Goal: Information Seeking & Learning: Learn about a topic

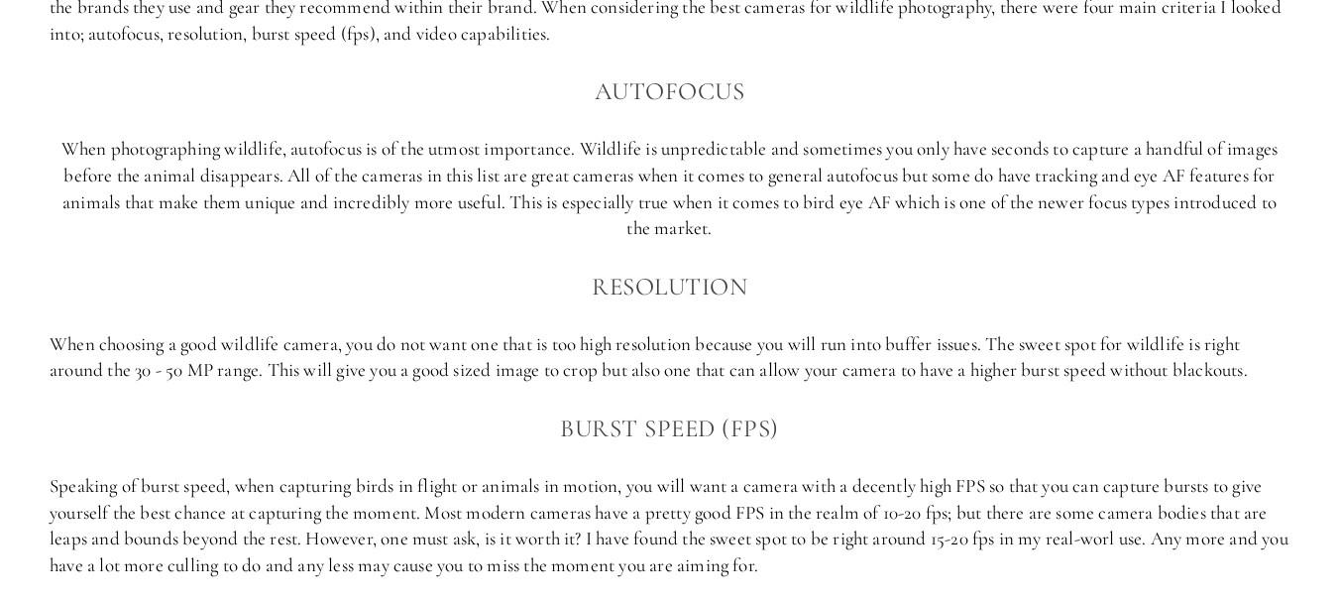
scroll to position [1394, 0]
drag, startPoint x: 356, startPoint y: 152, endPoint x: 482, endPoint y: 152, distance: 125.9
click at [482, 152] on p "When photographing wildlife, autofocus is of the utmost importance. Wildlife is…" at bounding box center [670, 190] width 1240 height 105
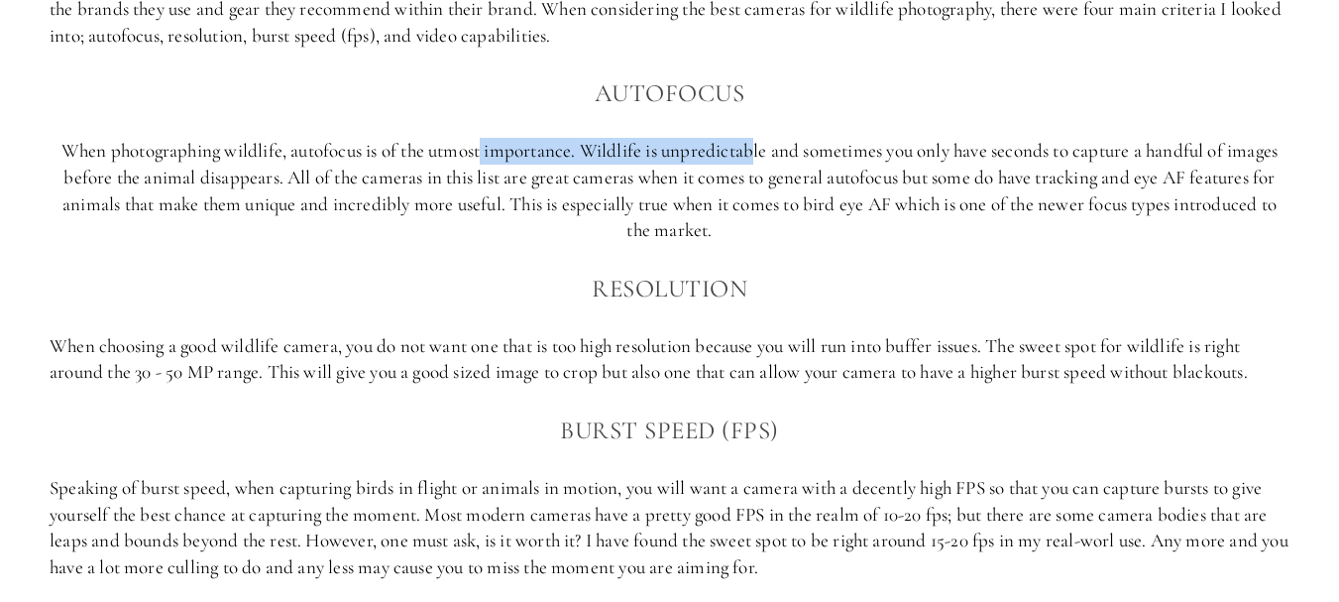
drag, startPoint x: 482, startPoint y: 152, endPoint x: 756, endPoint y: 150, distance: 274.6
click at [756, 150] on p "When photographing wildlife, autofocus is of the utmost importance. Wildlife is…" at bounding box center [670, 190] width 1240 height 105
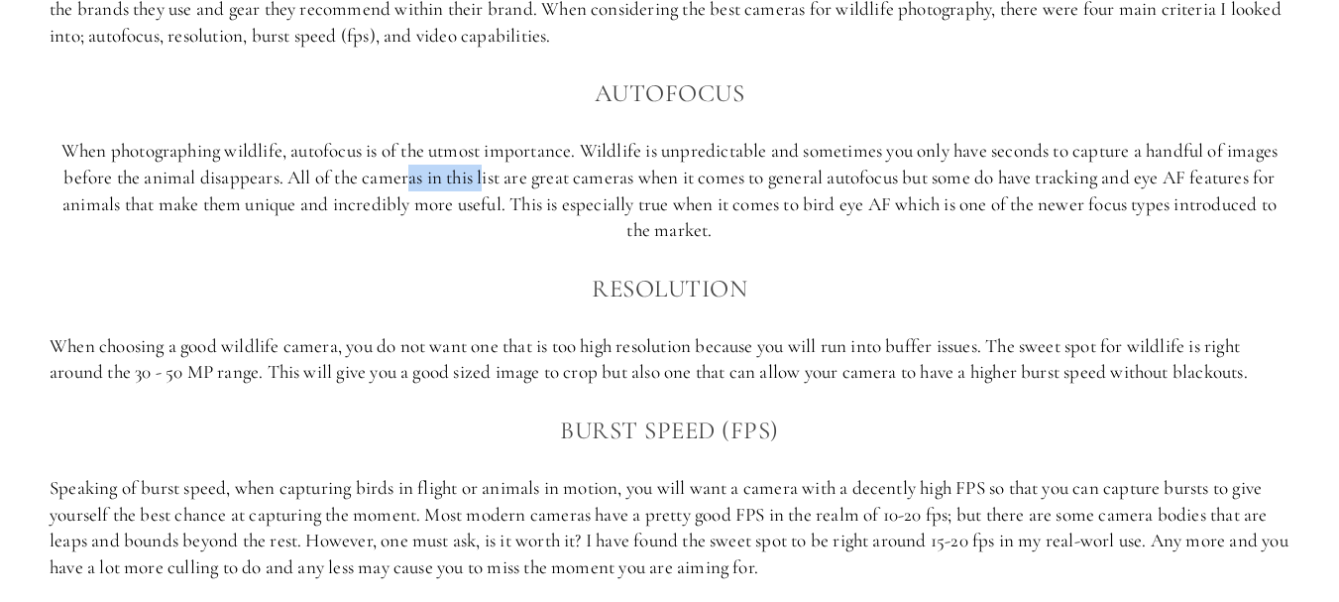
drag, startPoint x: 401, startPoint y: 168, endPoint x: 483, endPoint y: 177, distance: 81.9
click at [483, 177] on p "When photographing wildlife, autofocus is of the utmost importance. Wildlife is…" at bounding box center [670, 190] width 1240 height 105
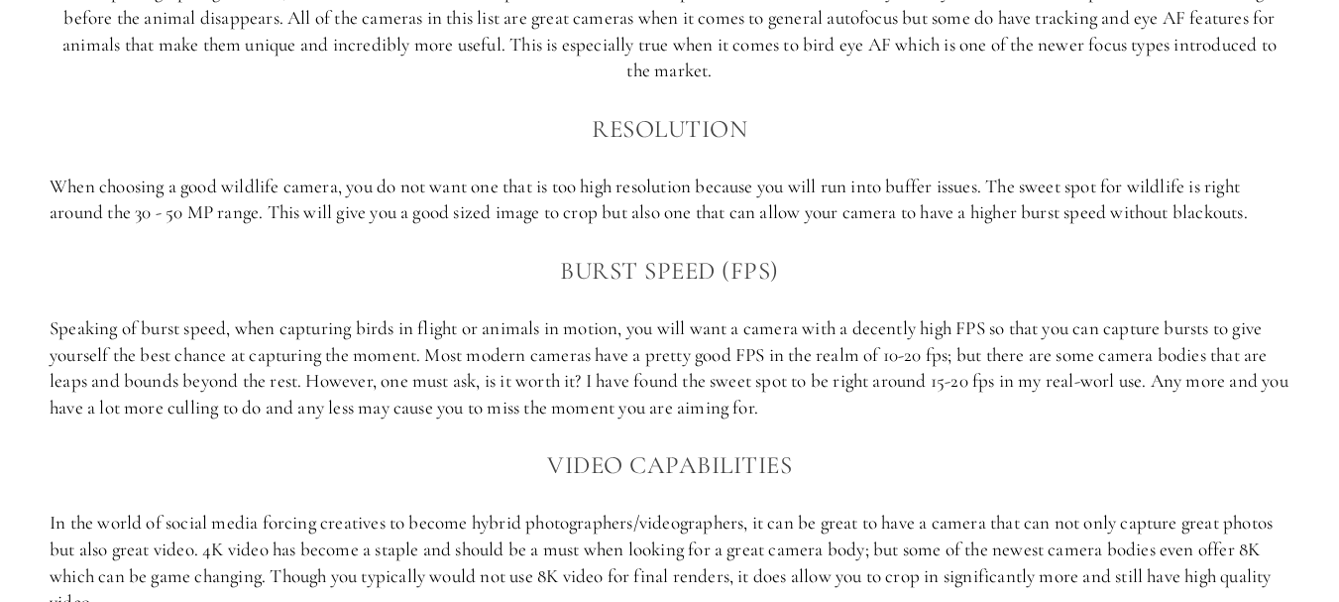
scroll to position [1556, 0]
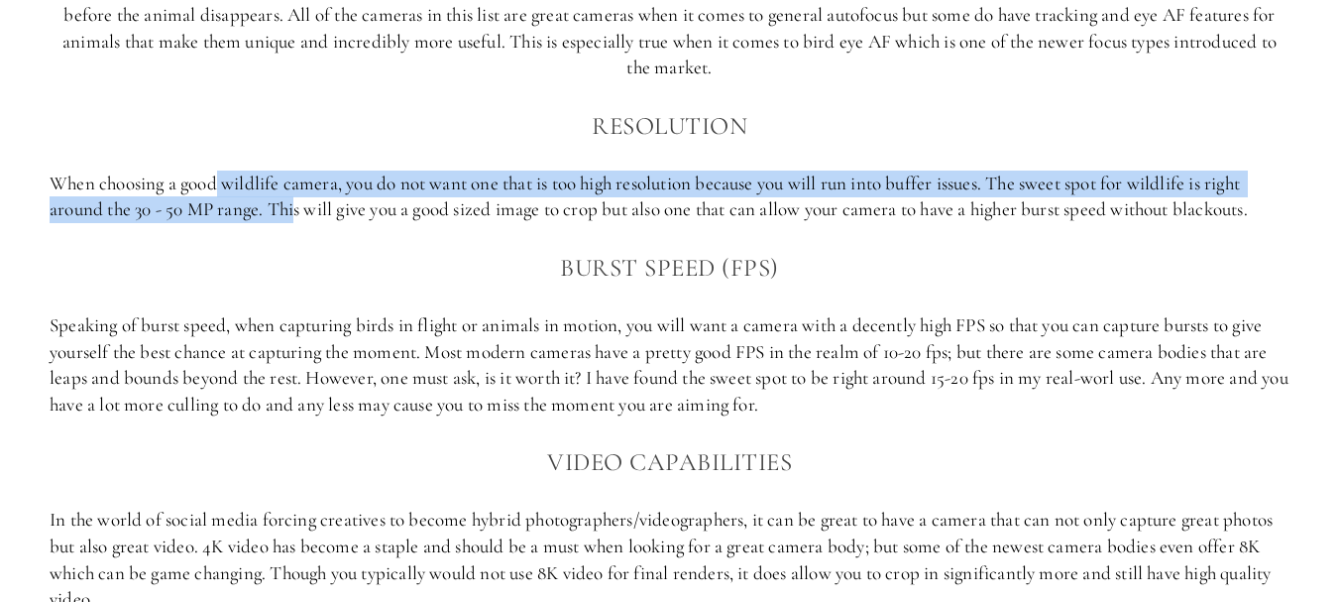
drag, startPoint x: 217, startPoint y: 190, endPoint x: 296, endPoint y: 199, distance: 79.8
click at [296, 199] on p "When choosing a good wildlife camera, you do not want one that is too high reso…" at bounding box center [670, 196] width 1240 height 53
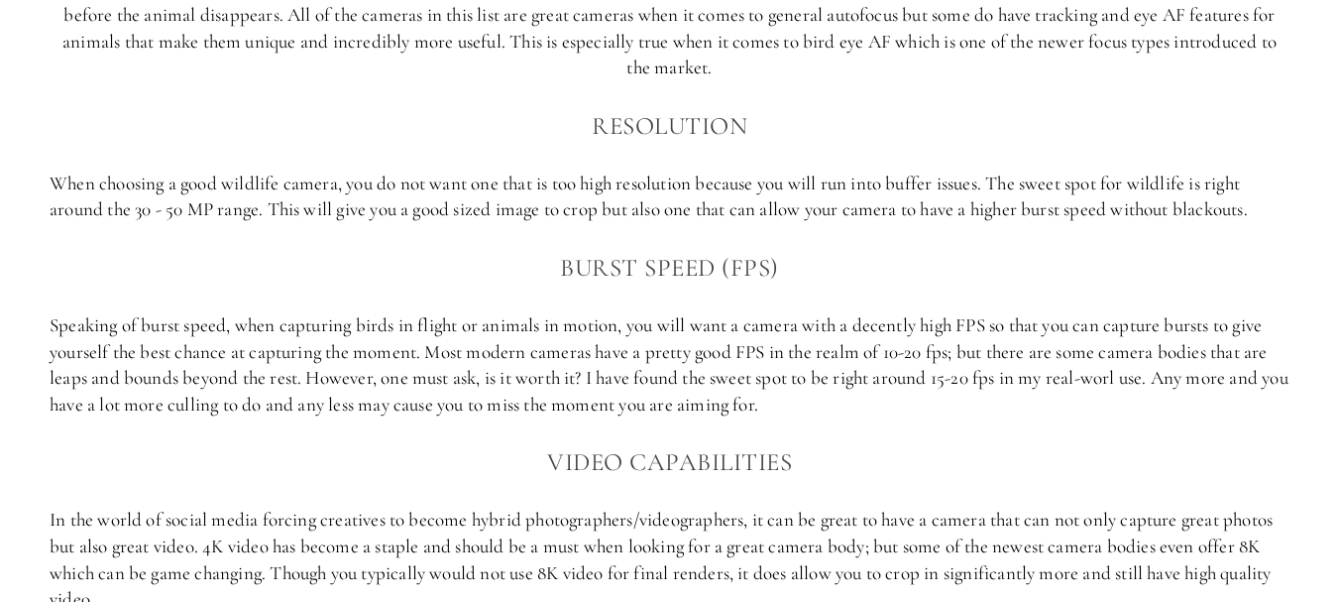
click at [303, 183] on p "When choosing a good wildlife camera, you do not want one that is too high reso…" at bounding box center [670, 196] width 1240 height 53
drag, startPoint x: 396, startPoint y: 181, endPoint x: 562, endPoint y: 194, distance: 167.0
click at [562, 194] on p "When choosing a good wildlife camera, you do not want one that is too high reso…" at bounding box center [670, 196] width 1240 height 53
drag, startPoint x: 135, startPoint y: 206, endPoint x: 291, endPoint y: 202, distance: 156.7
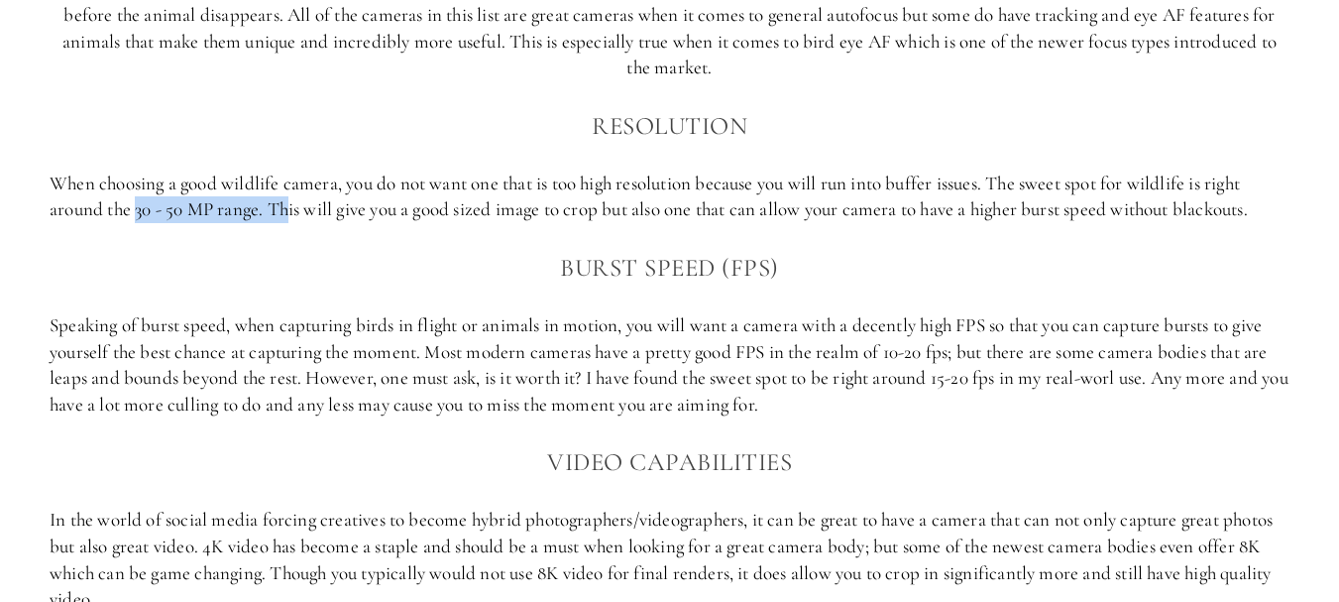
click at [291, 202] on p "When choosing a good wildlife camera, you do not want one that is too high reso…" at bounding box center [670, 196] width 1240 height 53
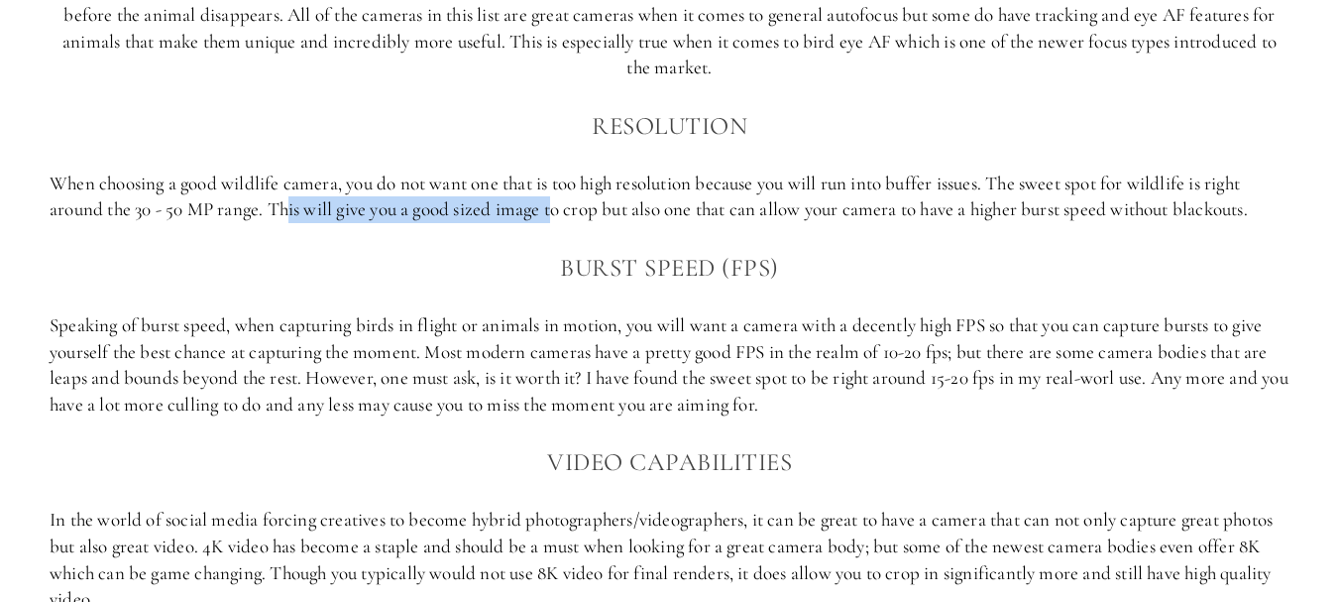
drag, startPoint x: 291, startPoint y: 202, endPoint x: 556, endPoint y: 218, distance: 265.1
click at [556, 218] on p "When choosing a good wildlife camera, you do not want one that is too high reso…" at bounding box center [670, 196] width 1240 height 53
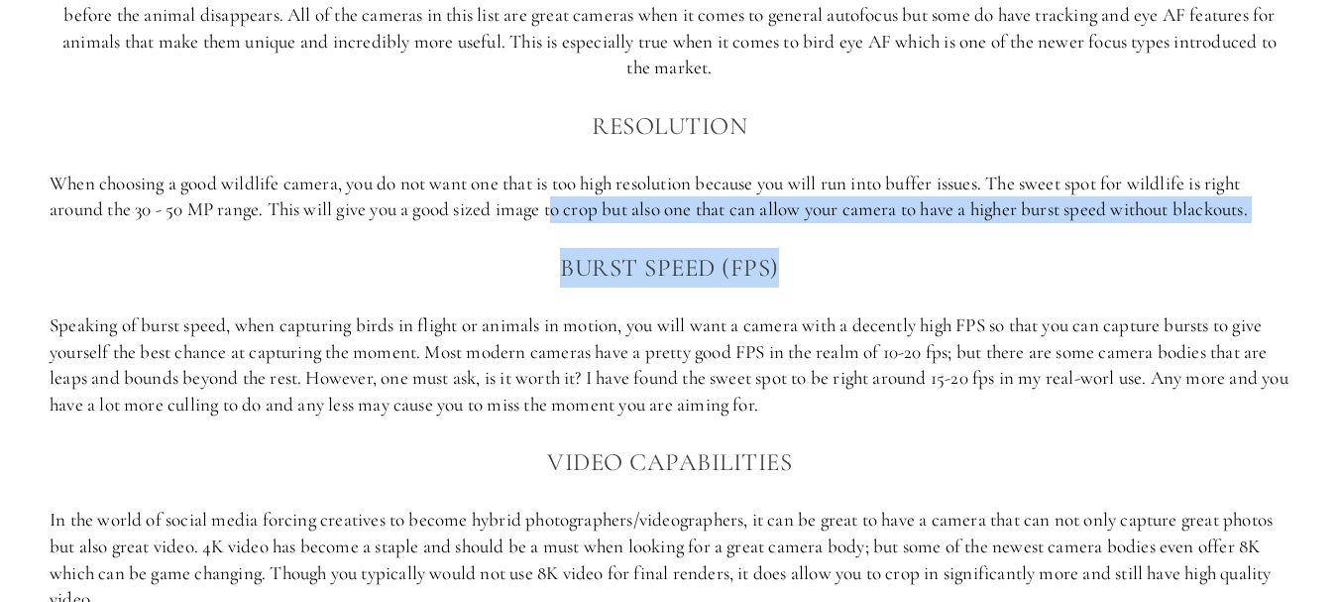
drag, startPoint x: 556, startPoint y: 218, endPoint x: 876, endPoint y: 238, distance: 320.8
click at [876, 238] on div "Important factors in selecting the best cameras for Wildlife photography Wildli…" at bounding box center [670, 130] width 1240 height 963
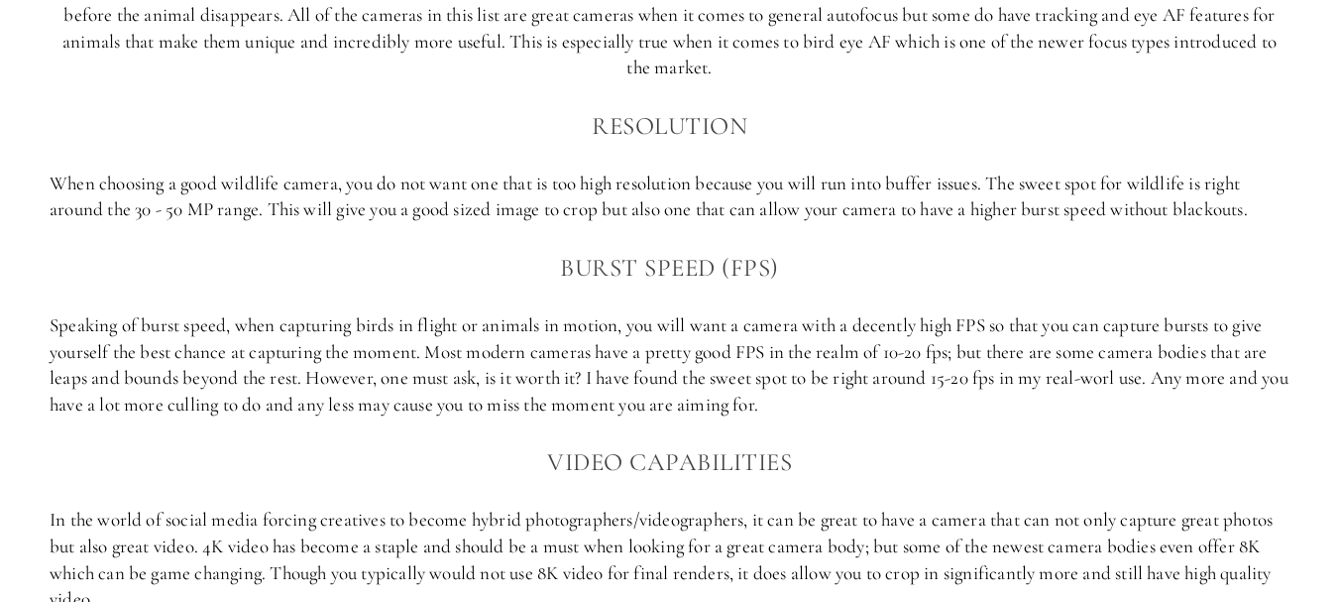
click at [455, 260] on h3 "Burst Speed (FPS)" at bounding box center [670, 268] width 1240 height 40
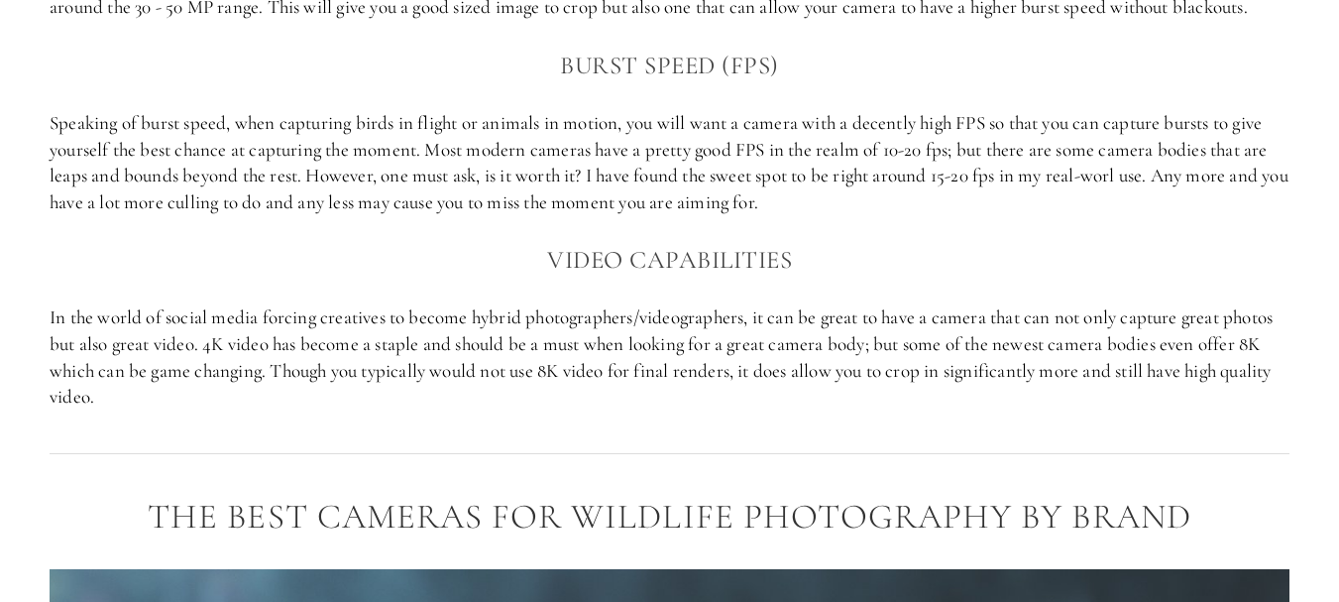
scroll to position [1767, 0]
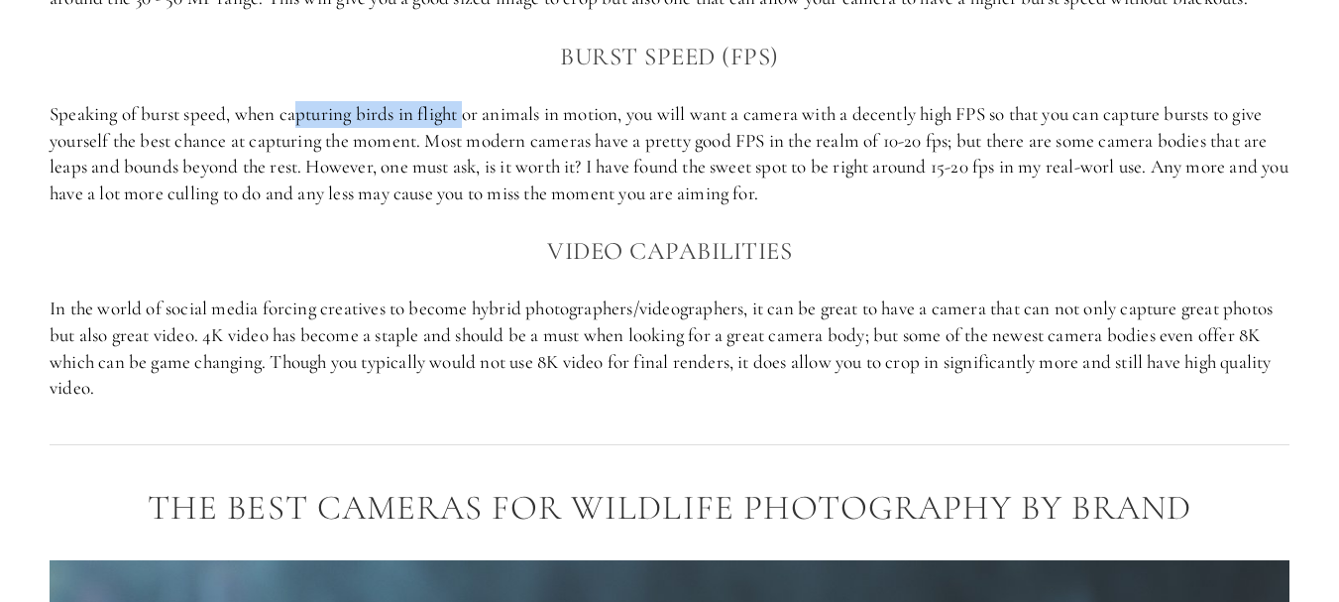
drag, startPoint x: 296, startPoint y: 107, endPoint x: 467, endPoint y: 117, distance: 170.8
click at [467, 117] on p "Speaking of burst speed, when capturing birds in flight or animals in motion, y…" at bounding box center [670, 153] width 1240 height 105
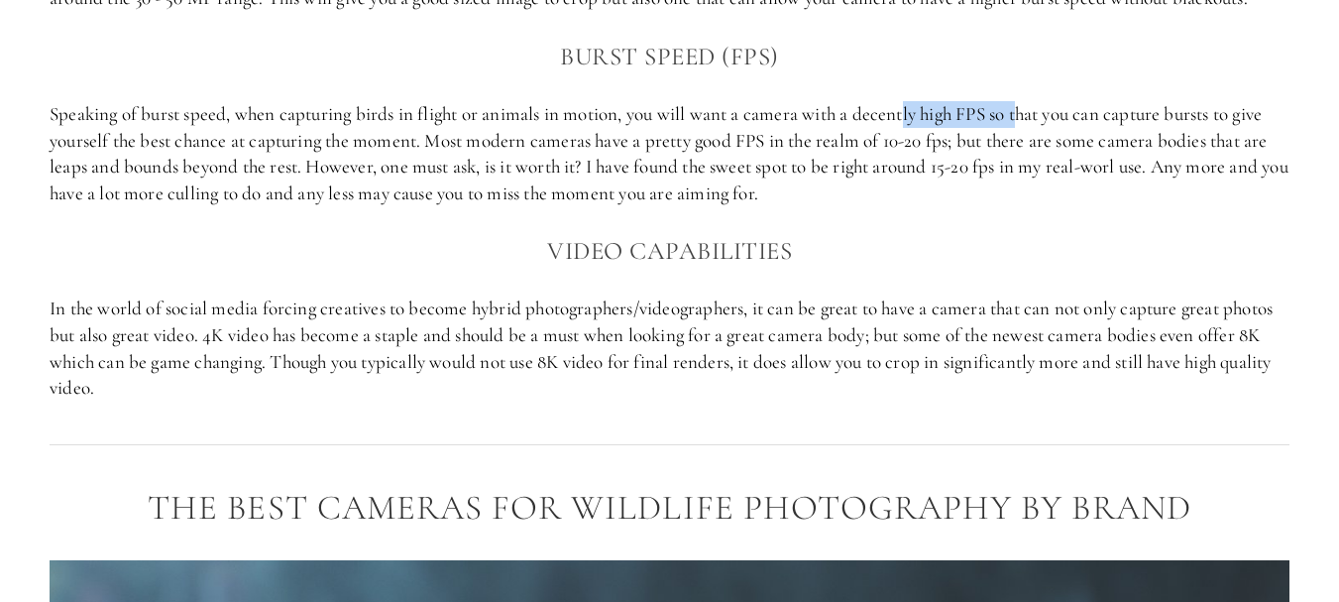
drag, startPoint x: 913, startPoint y: 108, endPoint x: 1026, endPoint y: 114, distance: 113.2
click at [1026, 114] on p "Speaking of burst speed, when capturing birds in flight or animals in motion, y…" at bounding box center [670, 153] width 1240 height 105
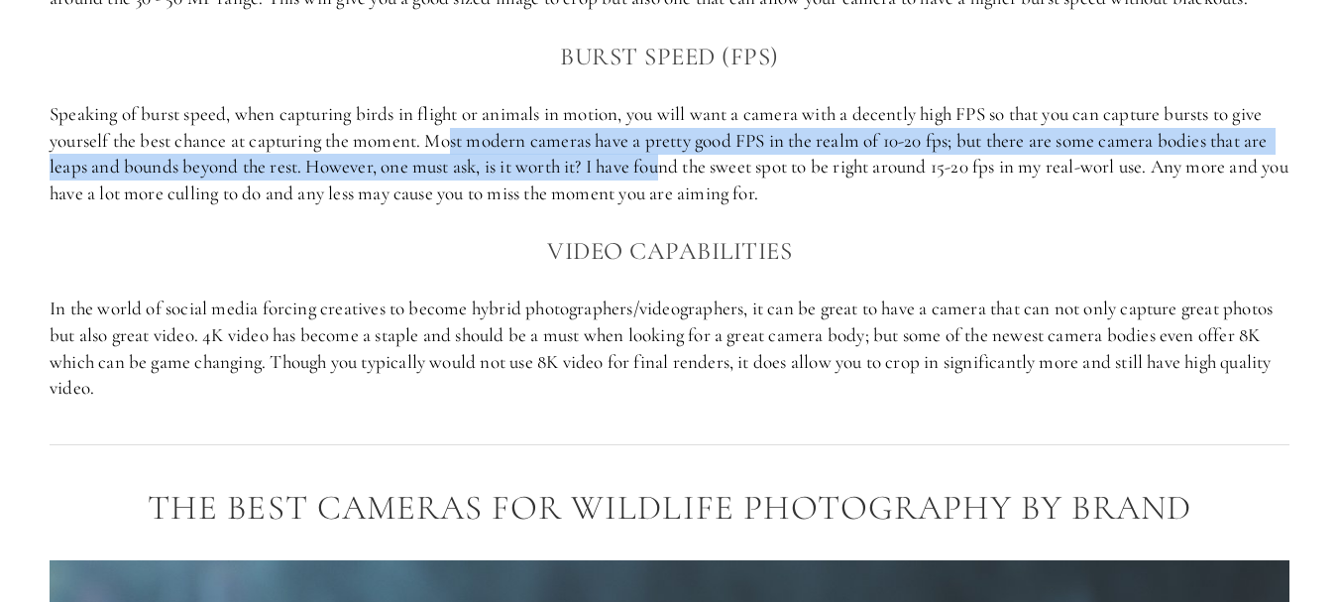
drag, startPoint x: 453, startPoint y: 149, endPoint x: 667, endPoint y: 175, distance: 215.8
click at [667, 175] on p "Speaking of burst speed, when capturing birds in flight or animals in motion, y…" at bounding box center [670, 153] width 1240 height 105
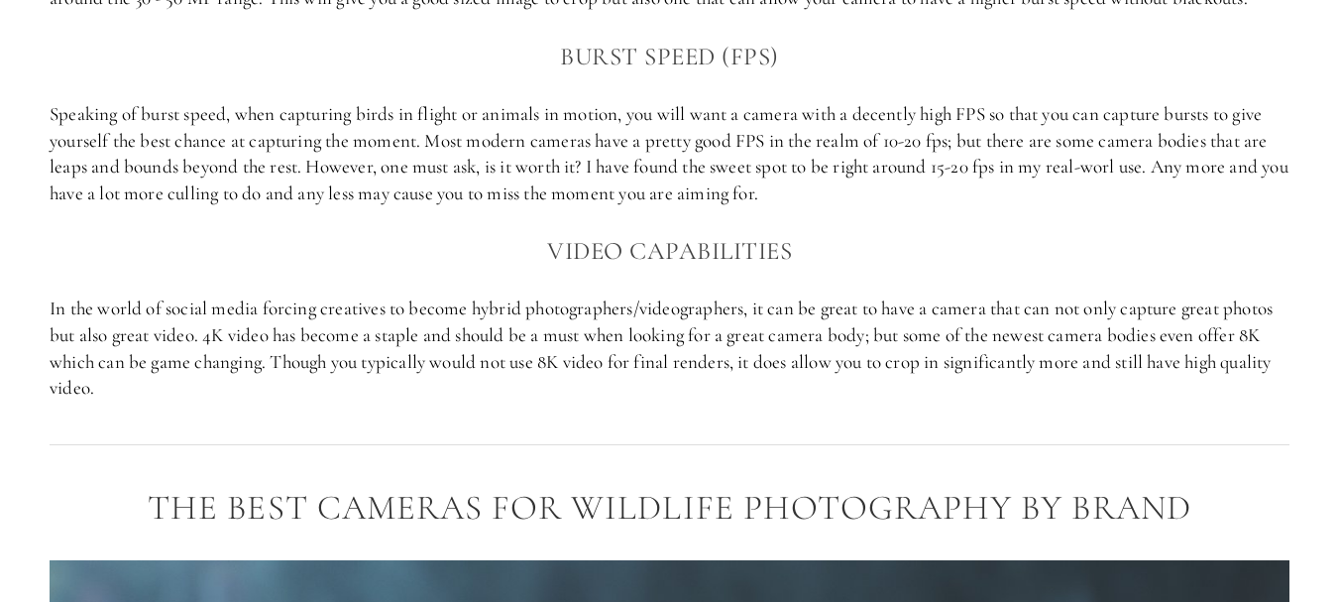
click at [784, 146] on p "Speaking of burst speed, when capturing birds in flight or animals in motion, y…" at bounding box center [670, 153] width 1240 height 105
click at [1022, 137] on p "Speaking of burst speed, when capturing birds in flight or animals in motion, y…" at bounding box center [670, 153] width 1240 height 105
click at [297, 159] on p "Speaking of burst speed, when capturing birds in flight or animals in motion, y…" at bounding box center [670, 153] width 1240 height 105
drag, startPoint x: 702, startPoint y: 171, endPoint x: 975, endPoint y: 194, distance: 274.5
click at [975, 194] on p "Speaking of burst speed, when capturing birds in flight or animals in motion, y…" at bounding box center [670, 153] width 1240 height 105
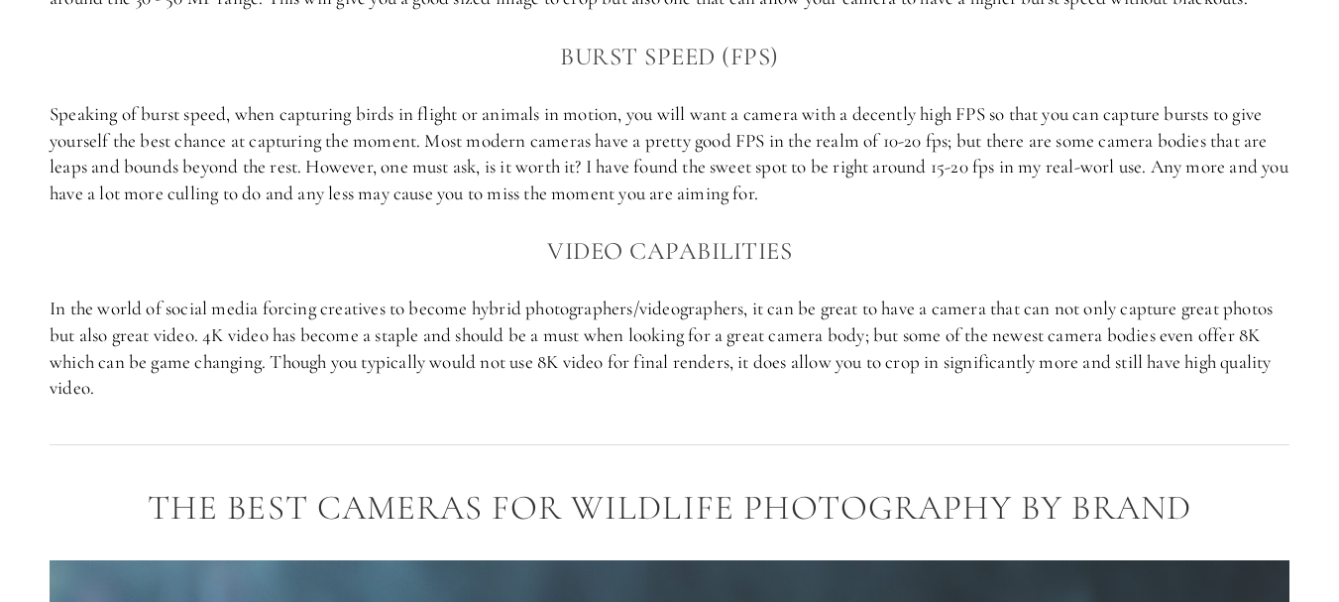
click at [975, 194] on p "Speaking of burst speed, when capturing birds in flight or animals in motion, y…" at bounding box center [670, 153] width 1240 height 105
drag, startPoint x: 907, startPoint y: 173, endPoint x: 996, endPoint y: 162, distance: 90.0
click at [996, 162] on p "Speaking of burst speed, when capturing birds in flight or animals in motion, y…" at bounding box center [670, 153] width 1240 height 105
click at [689, 165] on p "Speaking of burst speed, when capturing birds in flight or animals in motion, y…" at bounding box center [670, 153] width 1240 height 105
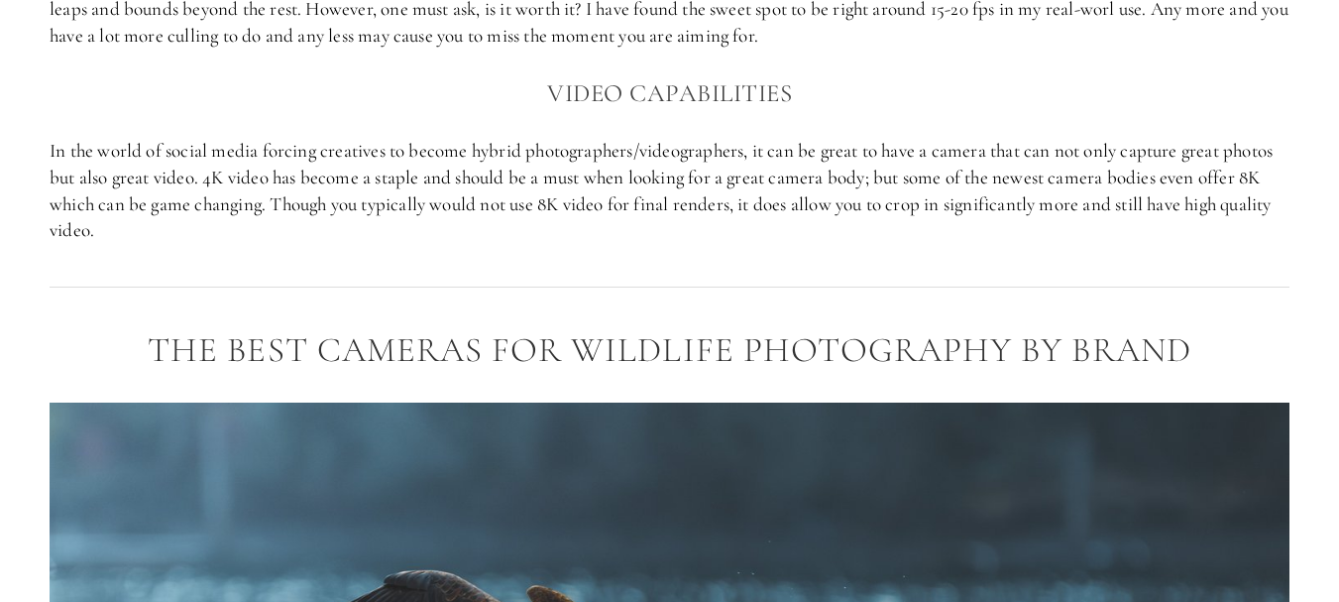
scroll to position [1934, 0]
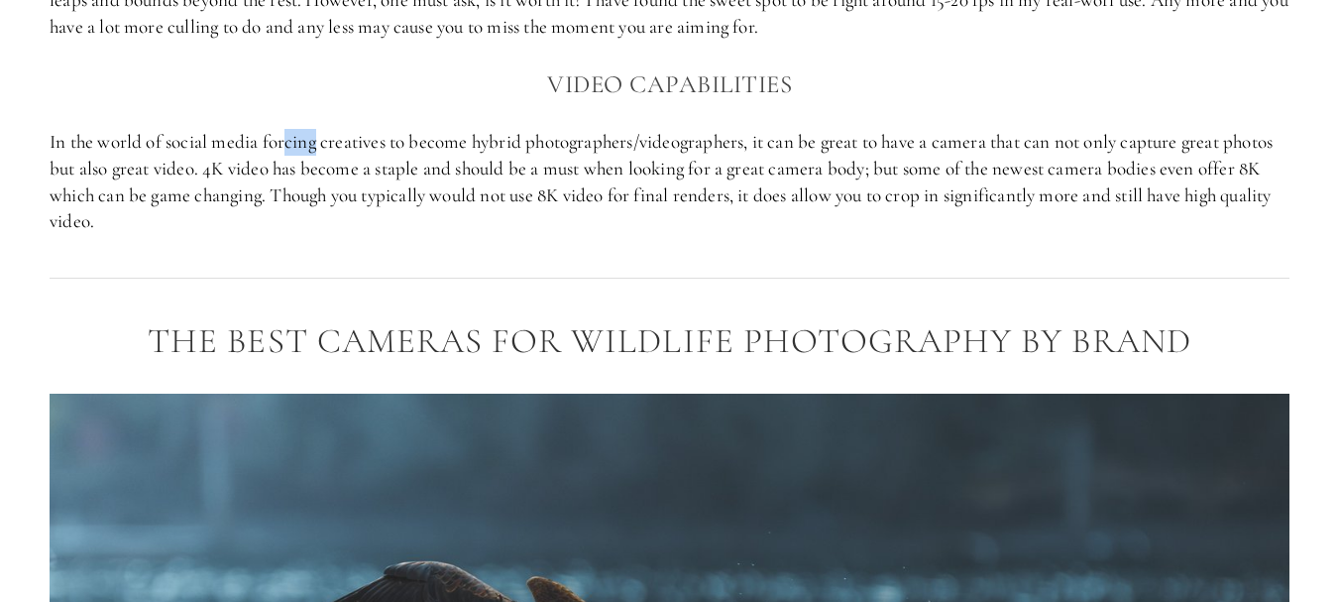
drag, startPoint x: 289, startPoint y: 137, endPoint x: 318, endPoint y: 151, distance: 31.9
click at [318, 151] on p "In the world of social media forcing creatives to become hybrid photographers/v…" at bounding box center [670, 181] width 1240 height 105
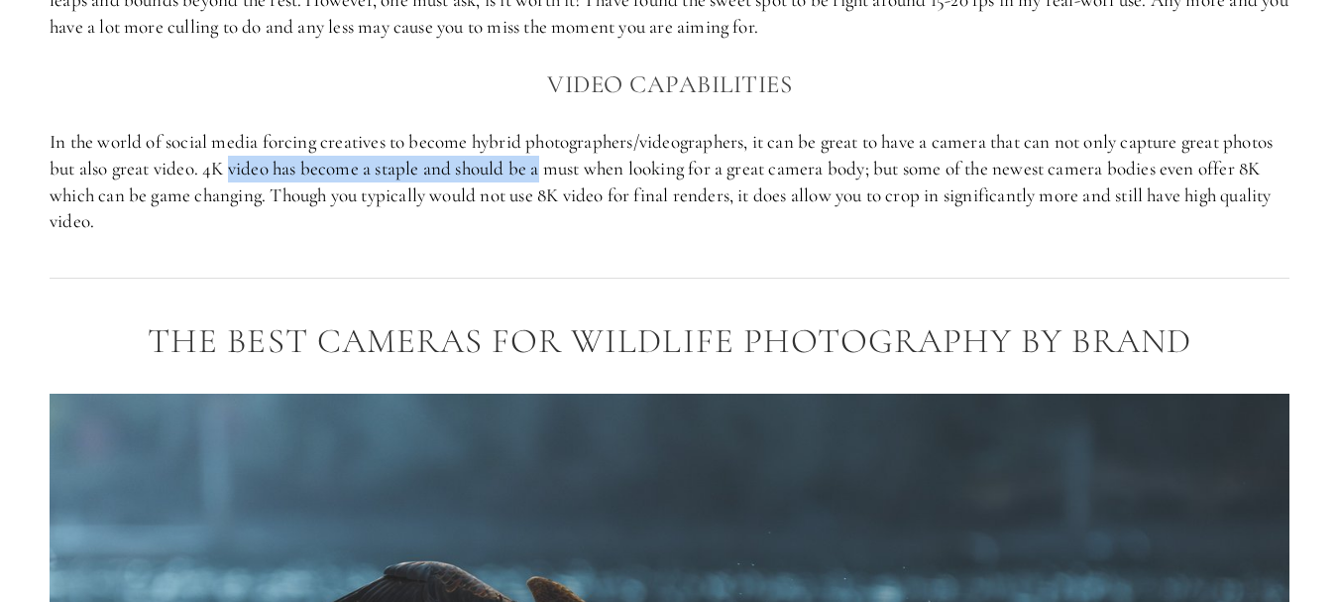
drag, startPoint x: 231, startPoint y: 170, endPoint x: 545, endPoint y: 181, distance: 314.5
click at [545, 181] on p "In the world of social media forcing creatives to become hybrid photographers/v…" at bounding box center [670, 181] width 1240 height 105
drag, startPoint x: 697, startPoint y: 172, endPoint x: 715, endPoint y: 215, distance: 46.2
click at [715, 215] on p "In the world of social media forcing creatives to become hybrid photographers/v…" at bounding box center [670, 181] width 1240 height 105
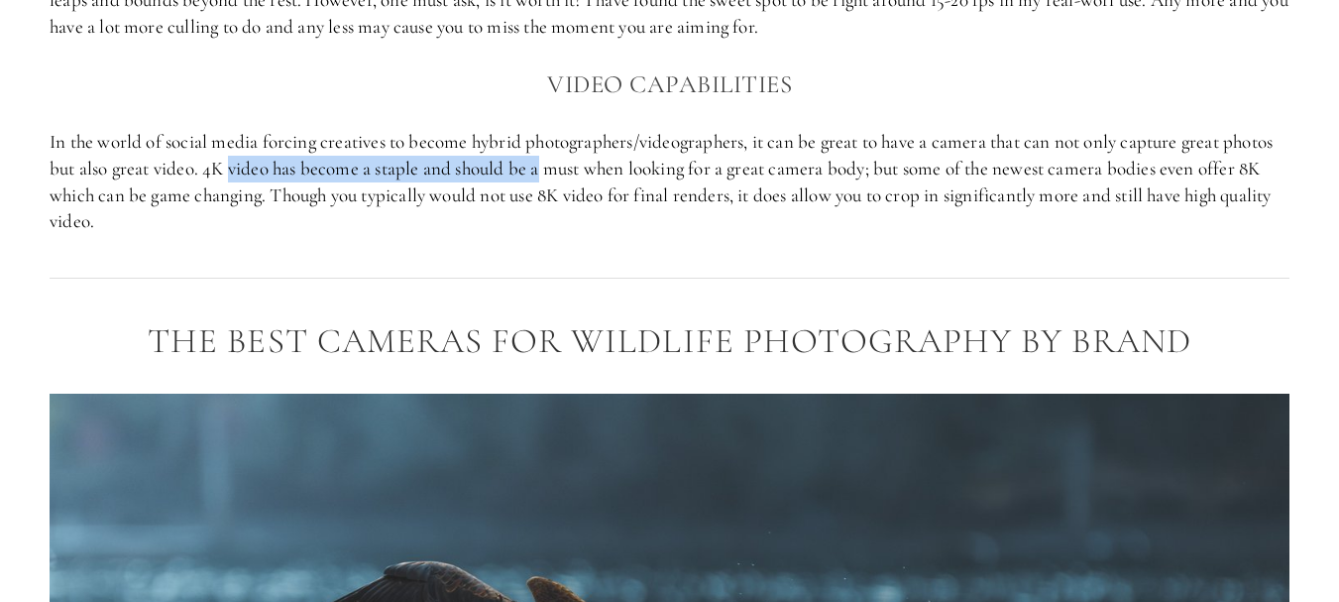
click at [715, 215] on p "In the world of social media forcing creatives to become hybrid photographers/v…" at bounding box center [670, 181] width 1240 height 105
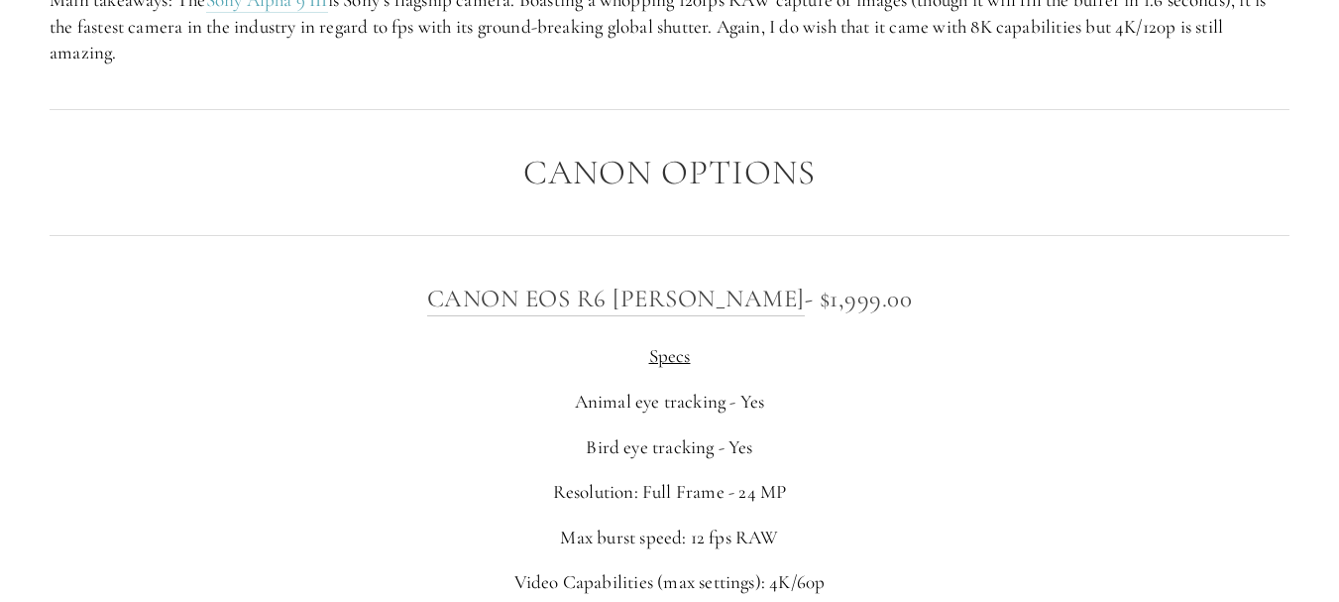
scroll to position [6416, 0]
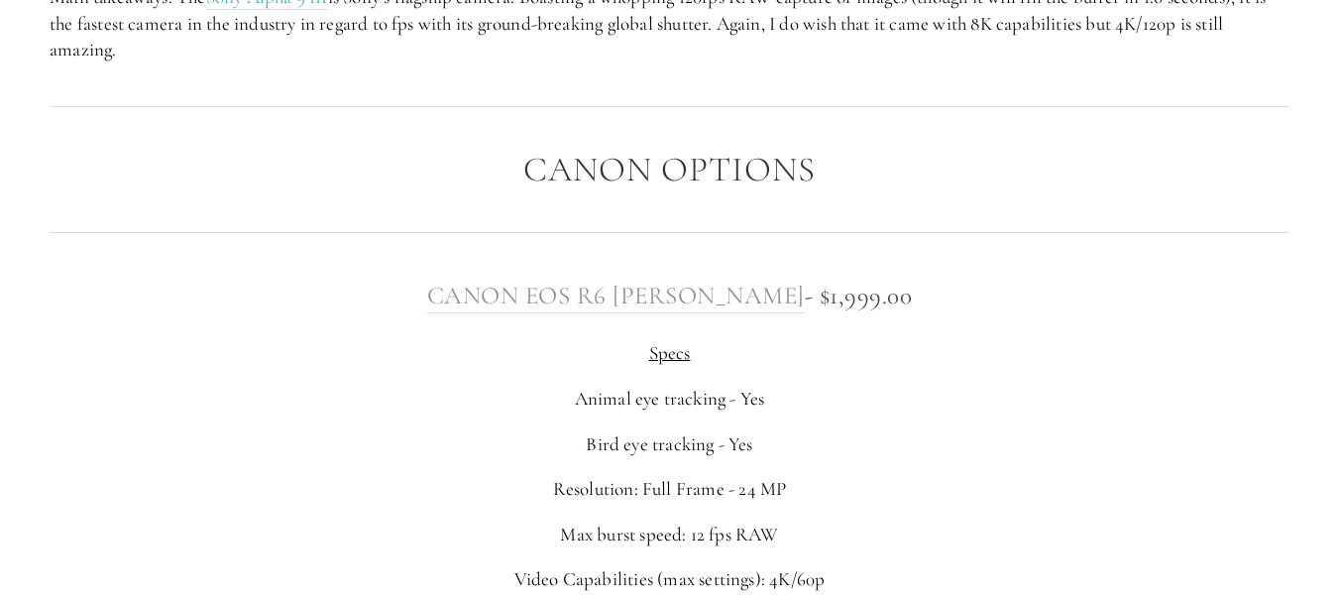
click at [477, 295] on link "Canon EOS R6 [PERSON_NAME]" at bounding box center [616, 297] width 378 height 32
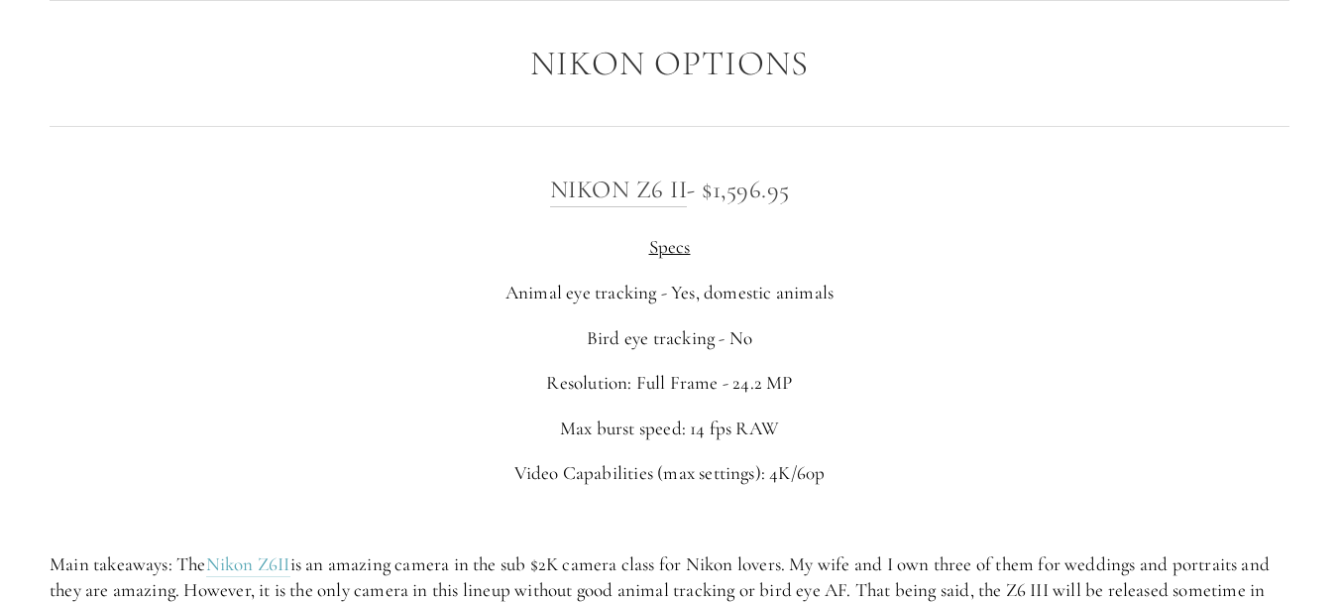
scroll to position [3074, 0]
